Goal: Find specific page/section: Find specific page/section

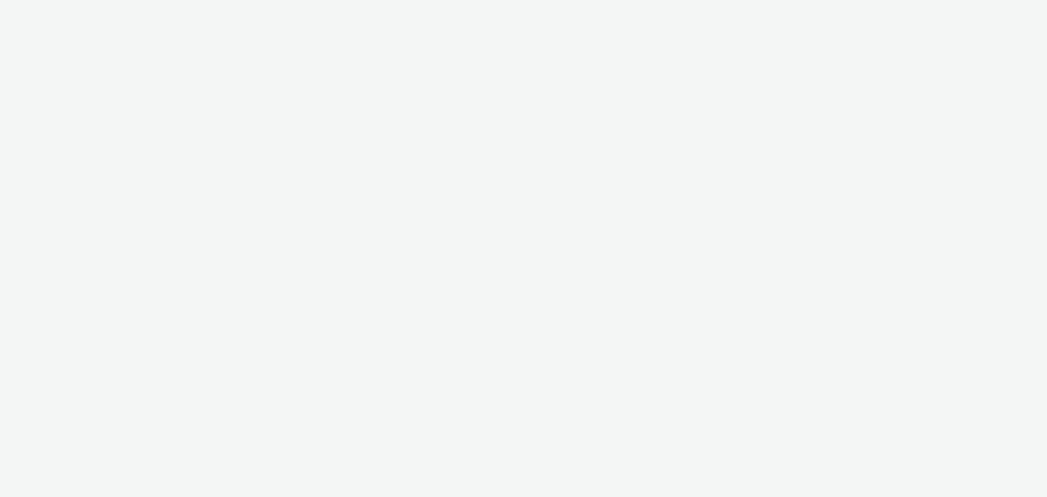
select select "d57a0b46-ef33-4938-977b-e6d07593e41f"
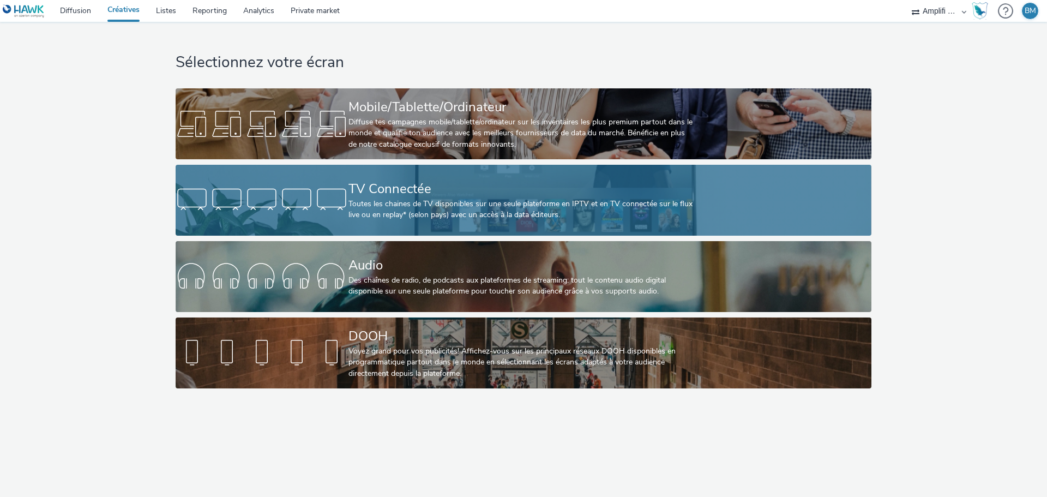
click at [415, 194] on div "TV Connectée" at bounding box center [521, 188] width 346 height 19
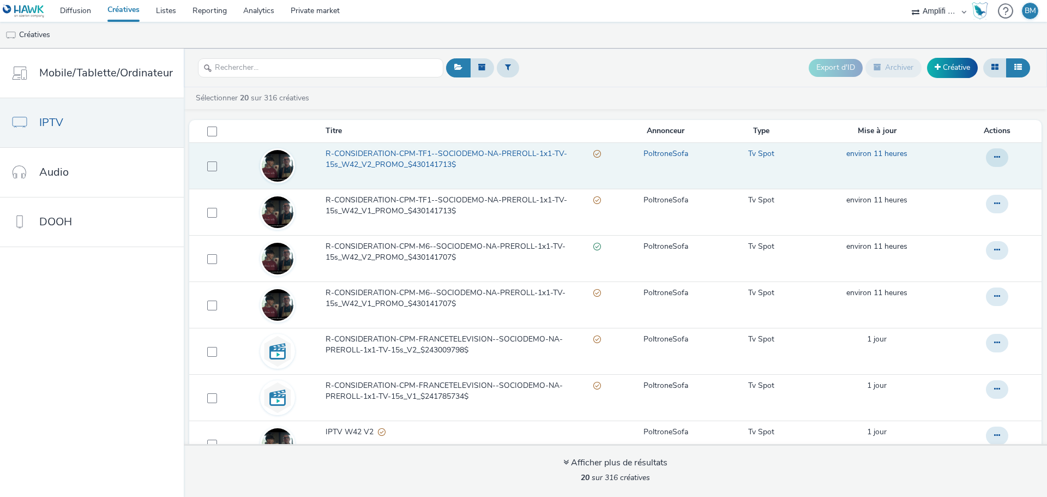
click at [448, 154] on span "R-CONSIDERATION-CPM-TF1--SOCIODEMO-NA-PREROLL-1x1-TV-15s_W42_V2_PROMO_$43014171…" at bounding box center [459, 159] width 268 height 22
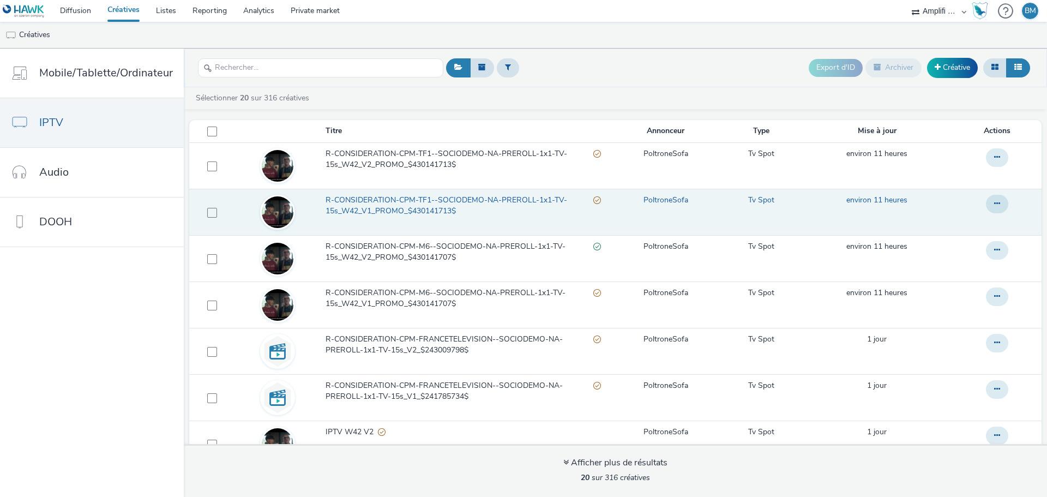
click at [449, 209] on span "R-CONSIDERATION-CPM-TF1--SOCIODEMO-NA-PREROLL-1x1-TV-15s_W42_V1_PROMO_$43014171…" at bounding box center [459, 206] width 268 height 22
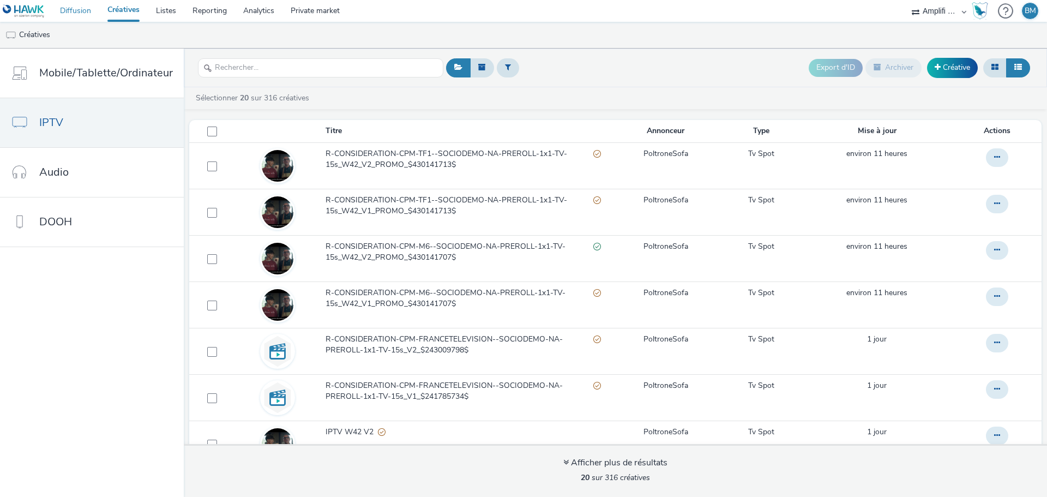
click at [84, 17] on link "Diffusion" at bounding box center [75, 11] width 47 height 22
